Goal: Task Accomplishment & Management: Complete application form

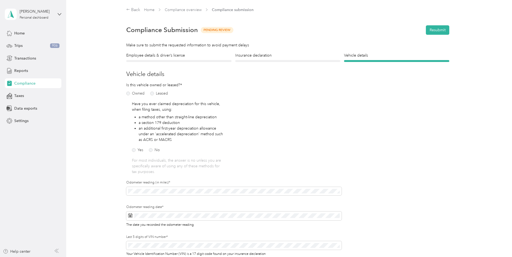
click at [151, 186] on div "Odometer reading (in miles)*" at bounding box center [233, 188] width 215 height 17
click at [118, 188] on div "Employee details & driver’s license License Insurance declaration Insurance Veh…" at bounding box center [287, 164] width 387 height 224
click at [127, 215] on span at bounding box center [233, 215] width 215 height 9
click at [130, 217] on icon at bounding box center [130, 215] width 4 height 4
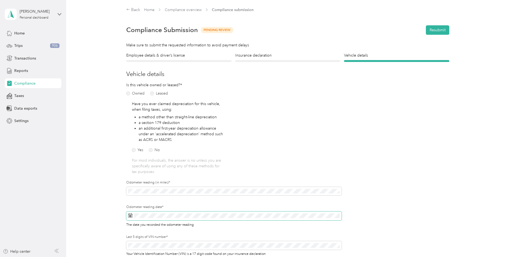
click at [130, 215] on icon at bounding box center [130, 215] width 4 height 4
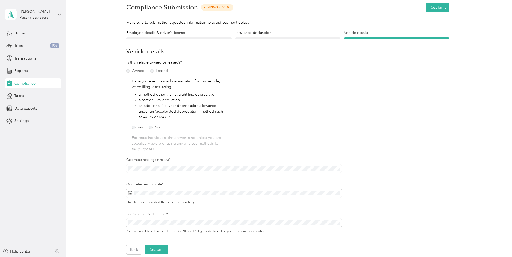
scroll to position [17, 0]
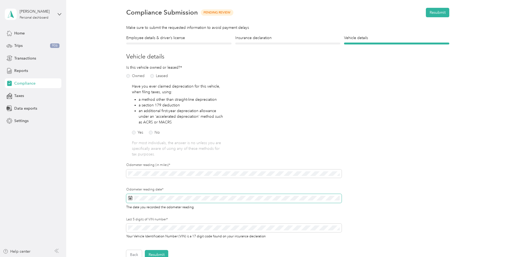
click at [128, 197] on icon at bounding box center [130, 198] width 4 height 4
click at [181, 123] on icon at bounding box center [177, 124] width 5 height 5
click at [181, 124] on icon at bounding box center [177, 124] width 5 height 5
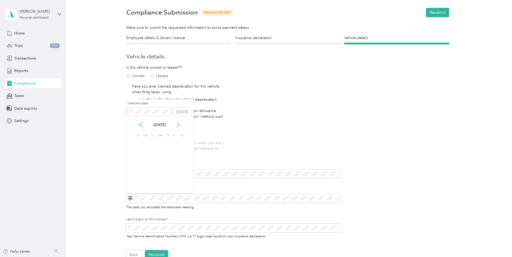
click at [181, 124] on icon at bounding box center [177, 124] width 5 height 5
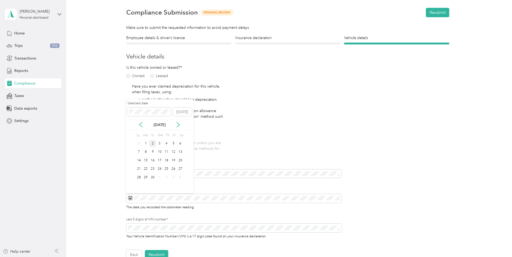
click at [153, 144] on div "2" at bounding box center [152, 143] width 7 height 7
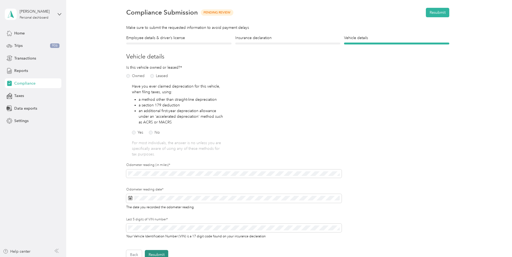
click at [151, 253] on button "Resubmit" at bounding box center [156, 254] width 23 height 9
click at [475, 92] on div "Employee details & driver’s license License Insurance declaration Insurance Veh…" at bounding box center [287, 147] width 387 height 224
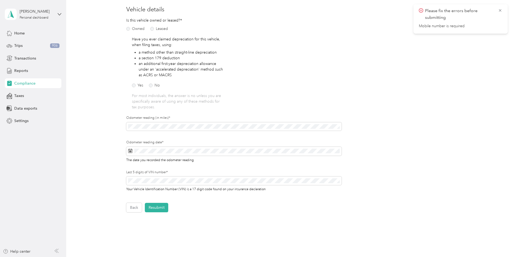
scroll to position [0, 0]
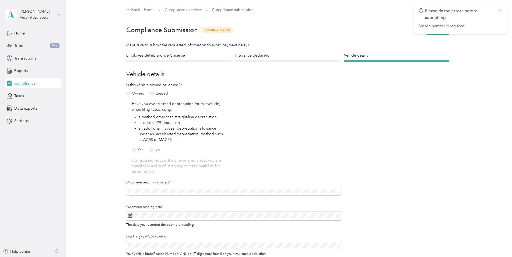
click at [498, 11] on icon at bounding box center [500, 10] width 4 height 5
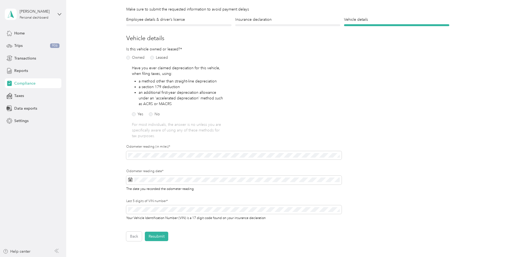
scroll to position [98, 0]
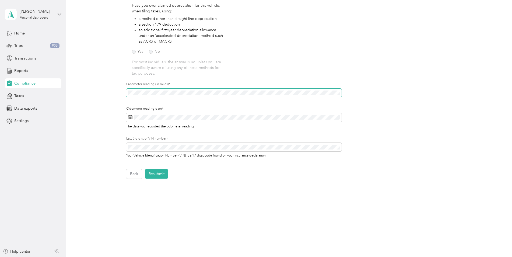
click at [83, 105] on div "Back Home Compliance overview Compliance submission Compliance Submission Pendi…" at bounding box center [287, 66] width 443 height 328
click at [179, 136] on button "[DATE]" at bounding box center [181, 135] width 19 height 9
click at [206, 106] on div "Odometer reading (in miles)*" at bounding box center [233, 94] width 215 height 24
click at [153, 177] on button "Resubmit" at bounding box center [156, 173] width 23 height 9
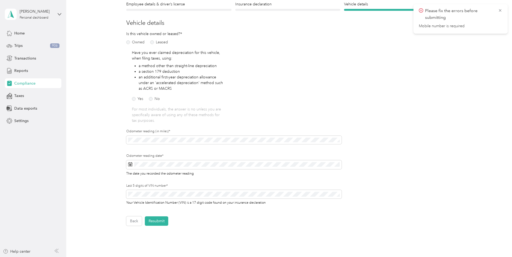
scroll to position [0, 0]
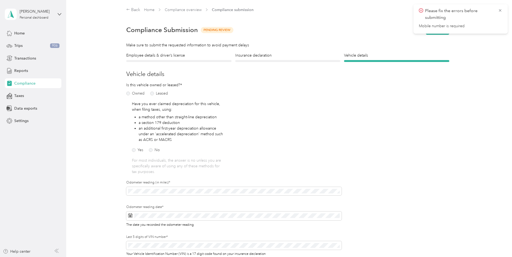
click at [190, 51] on section "Back Home Compliance overview Compliance submission Compliance Submission Pendi…" at bounding box center [287, 142] width 387 height 270
click at [186, 55] on h4 "Employee details & driver’s license" at bounding box center [178, 55] width 105 height 6
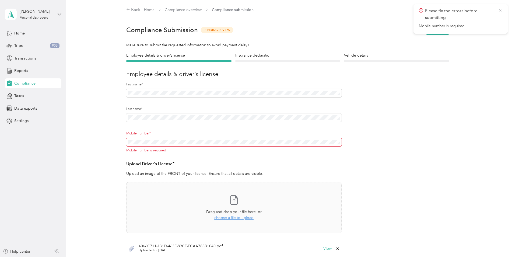
click at [162, 146] on span at bounding box center [233, 142] width 215 height 9
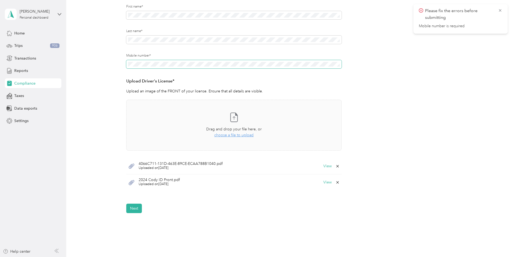
scroll to position [81, 0]
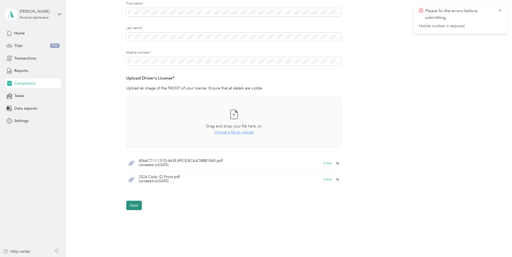
click at [133, 207] on button "Next" at bounding box center [134, 204] width 16 height 9
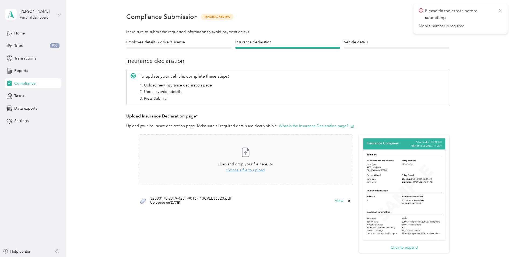
scroll to position [7, 0]
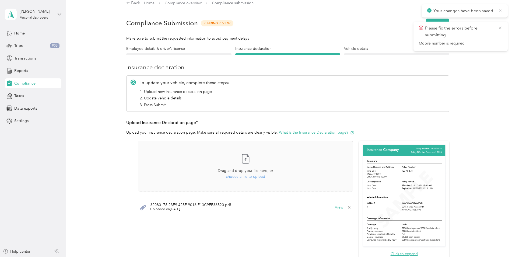
click at [501, 29] on icon at bounding box center [500, 28] width 2 height 2
click at [367, 51] on h4 "Vehicle details" at bounding box center [396, 49] width 105 height 6
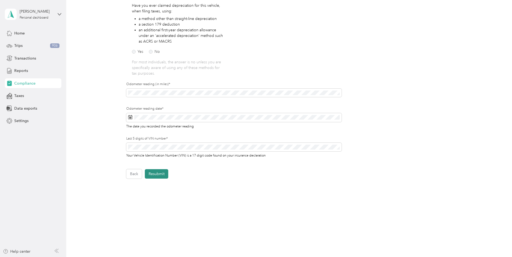
click at [151, 177] on button "Resubmit" at bounding box center [156, 173] width 23 height 9
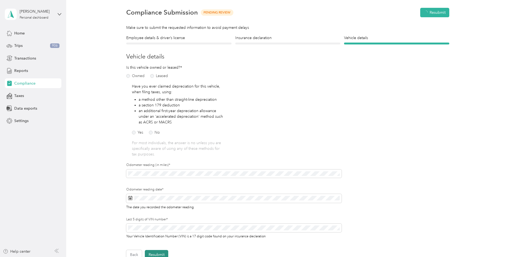
scroll to position [7, 0]
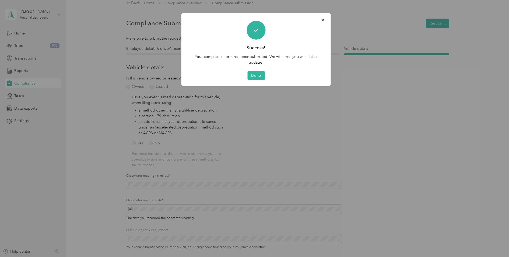
click at [258, 80] on div "Success! Your compliance form has been submitted. We will email you with status…" at bounding box center [255, 49] width 149 height 73
click at [256, 73] on button "Done" at bounding box center [255, 75] width 17 height 9
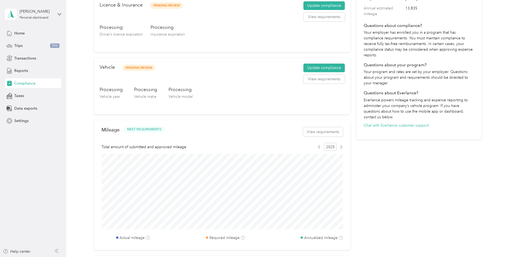
scroll to position [108, 0]
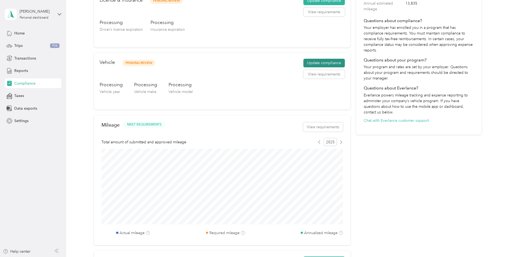
click at [324, 63] on button "Update compliance" at bounding box center [323, 63] width 41 height 9
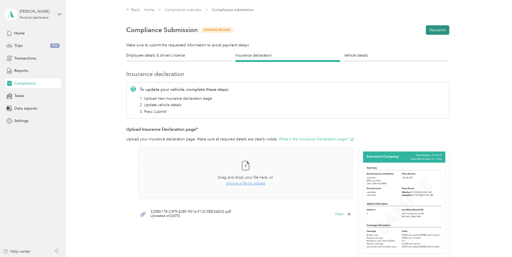
click at [440, 32] on button "Resubmit" at bounding box center [437, 29] width 23 height 9
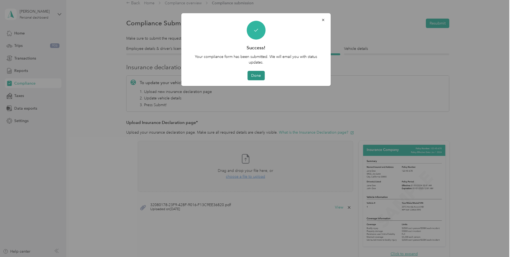
drag, startPoint x: 254, startPoint y: 75, endPoint x: 256, endPoint y: 73, distance: 2.9
click at [256, 73] on button "Done" at bounding box center [255, 75] width 17 height 9
